Goal: Task Accomplishment & Management: Manage account settings

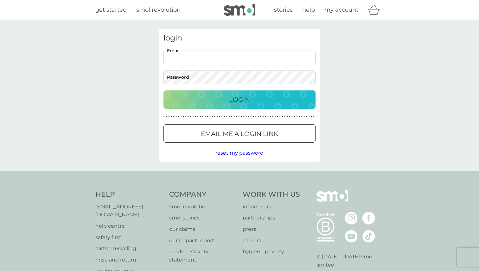
click at [216, 55] on input "Email" at bounding box center [239, 58] width 152 height 14
type input "[EMAIL_ADDRESS][DOMAIN_NAME]"
click at [245, 96] on p "Login" at bounding box center [239, 100] width 21 height 10
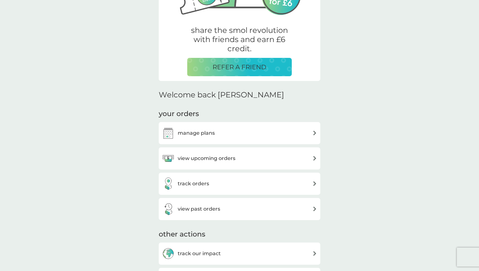
scroll to position [120, 0]
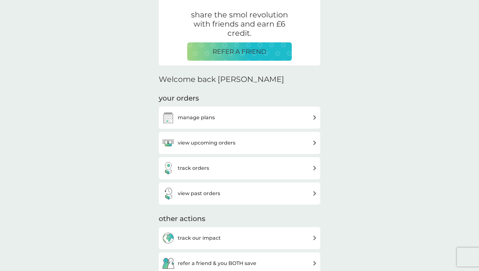
click at [225, 119] on div "manage plans" at bounding box center [239, 117] width 155 height 13
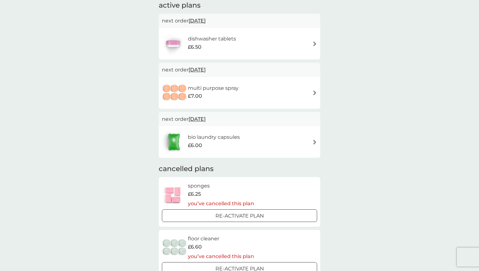
scroll to position [47, 0]
click at [302, 143] on div "bio laundry capsules £6.00" at bounding box center [239, 141] width 155 height 22
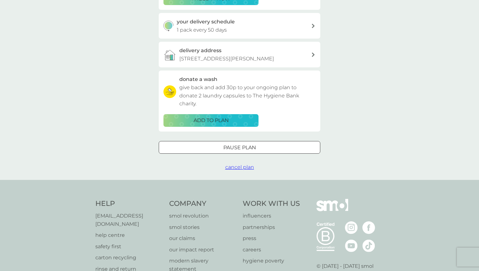
scroll to position [141, 0]
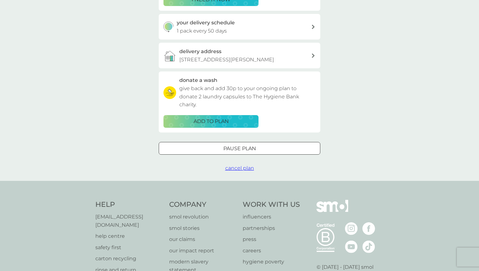
click at [243, 169] on span "cancel plan" at bounding box center [239, 168] width 29 height 6
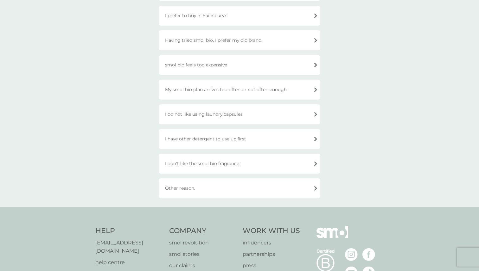
scroll to position [144, 0]
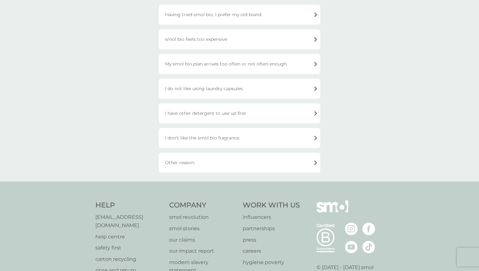
click at [298, 159] on div "Other reason." at bounding box center [239, 163] width 161 height 20
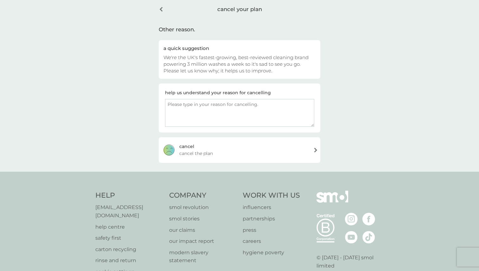
scroll to position [21, 0]
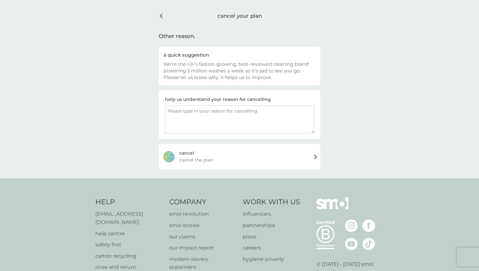
click at [250, 126] on textarea at bounding box center [239, 120] width 149 height 28
type textarea "We are now buying our detergent from a zero waste store."
click at [251, 158] on div "cancel cancel the plan" at bounding box center [239, 156] width 161 height 25
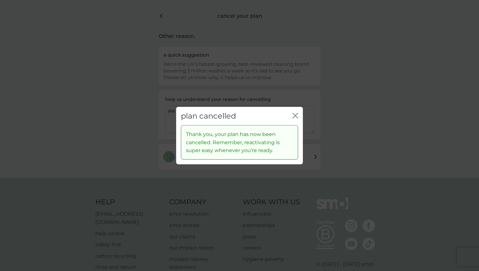
click at [296, 114] on icon "close" at bounding box center [296, 115] width 3 height 5
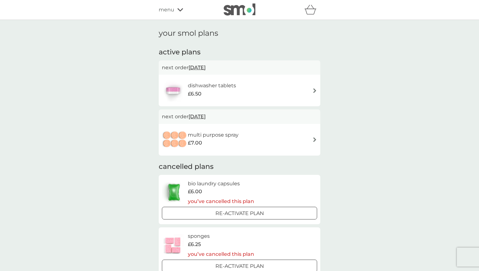
click at [367, 115] on div "your smol plans active plans next order 8 Nov 2025 dishwasher tablets £6.50 nex…" at bounding box center [239, 179] width 479 height 319
